Goal: Task Accomplishment & Management: Manage account settings

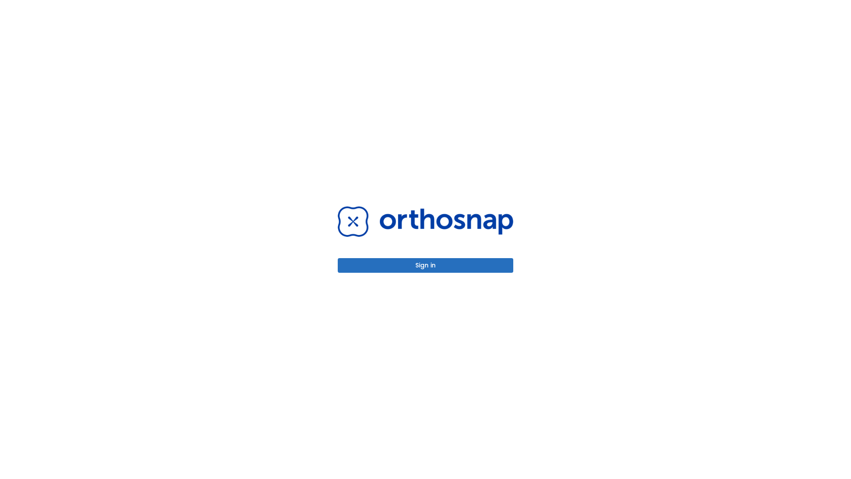
click at [426, 265] on button "Sign in" at bounding box center [426, 265] width 176 height 15
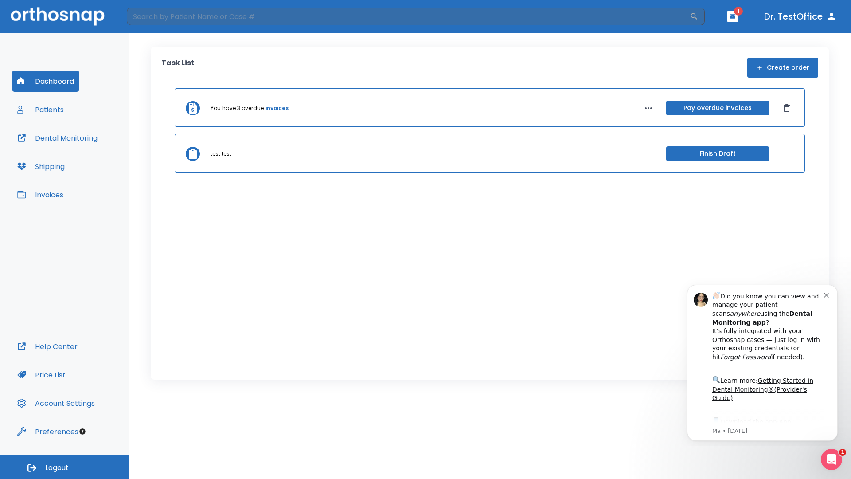
click at [64, 467] on span "Logout" at bounding box center [57, 468] width 24 height 10
